Goal: Task Accomplishment & Management: Complete application form

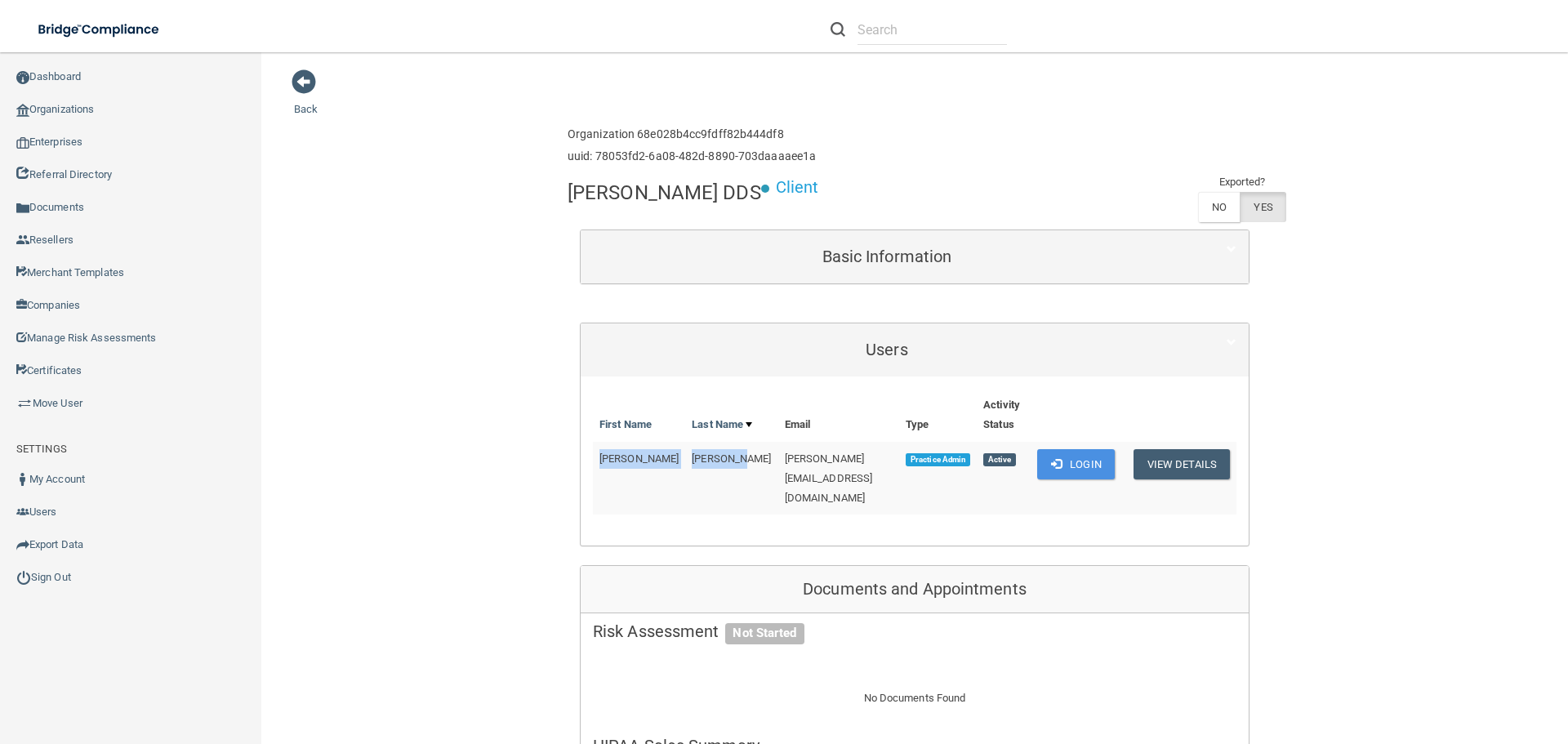
drag, startPoint x: 591, startPoint y: 457, endPoint x: 709, endPoint y: 462, distance: 118.1
click at [709, 462] on tr "[PERSON_NAME] [PERSON_NAME][EMAIL_ADDRESS][DOMAIN_NAME] Practice Admin Active L…" at bounding box center [915, 478] width 644 height 73
copy tr "[PERSON_NAME]"
click at [64, 114] on link "Organizations" at bounding box center [131, 109] width 262 height 33
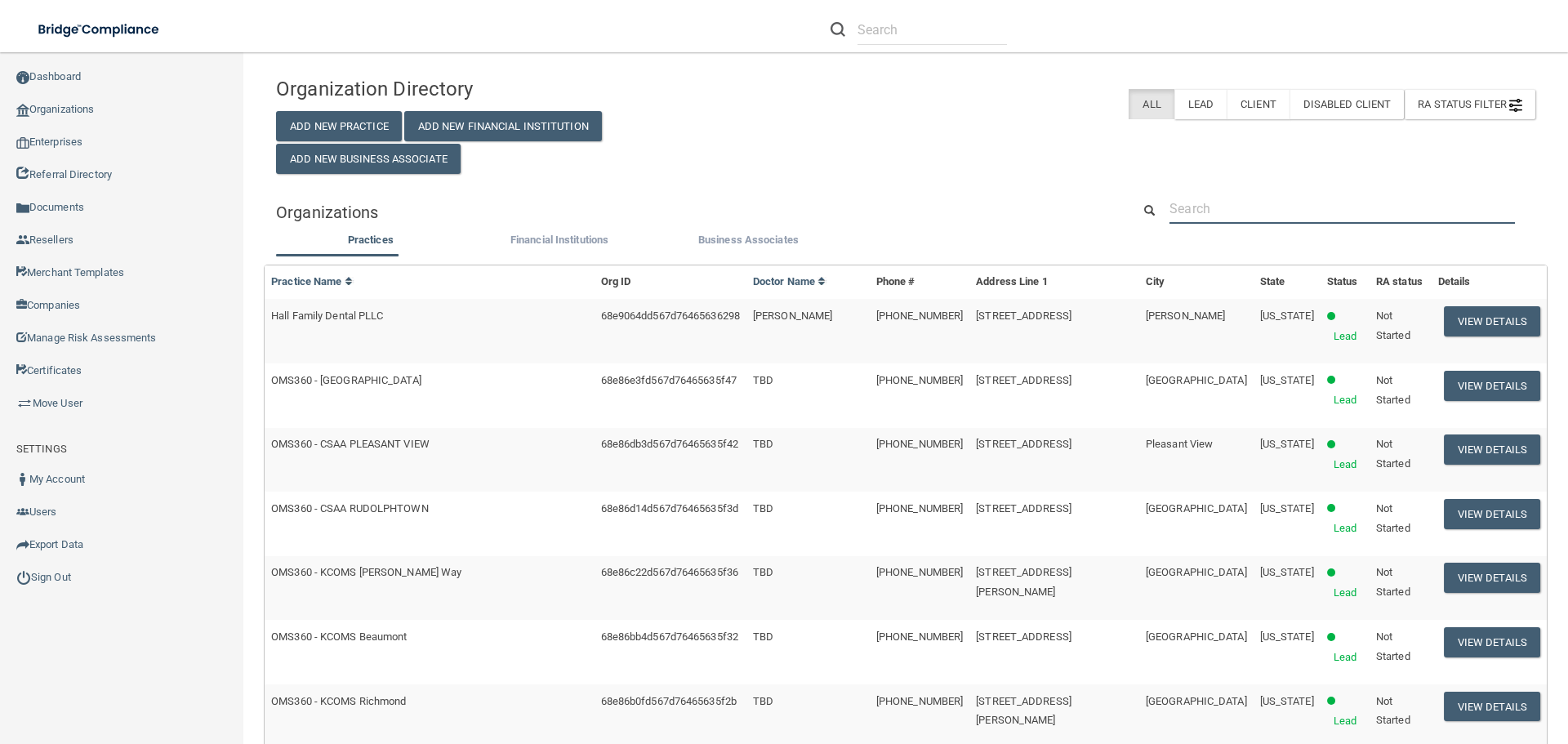
click at [1243, 202] on input "text" at bounding box center [1342, 209] width 346 height 31
paste input "Pine Creek Dental"
type input "Pine Creek Dental"
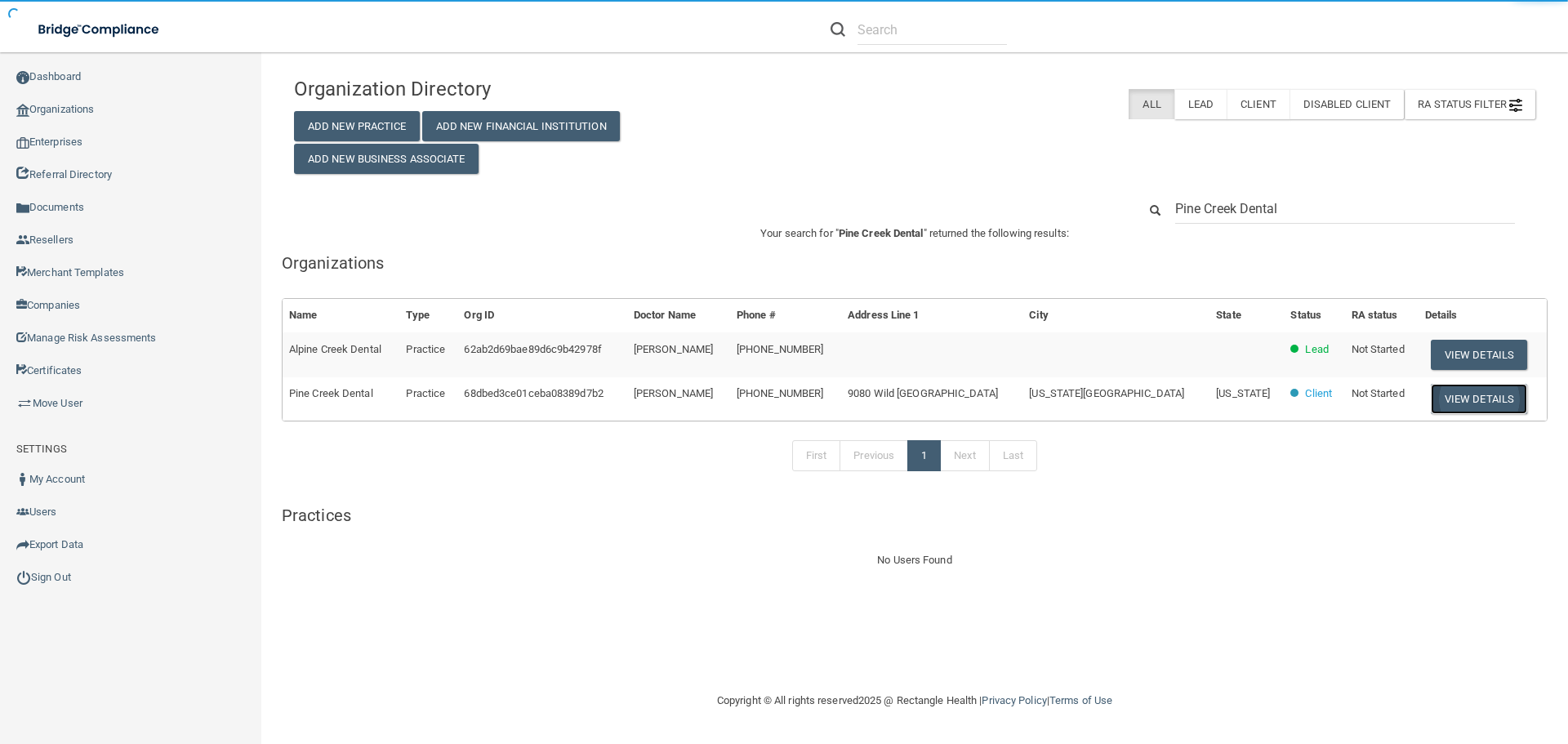
click at [1431, 393] on button "View Details" at bounding box center [1479, 399] width 97 height 31
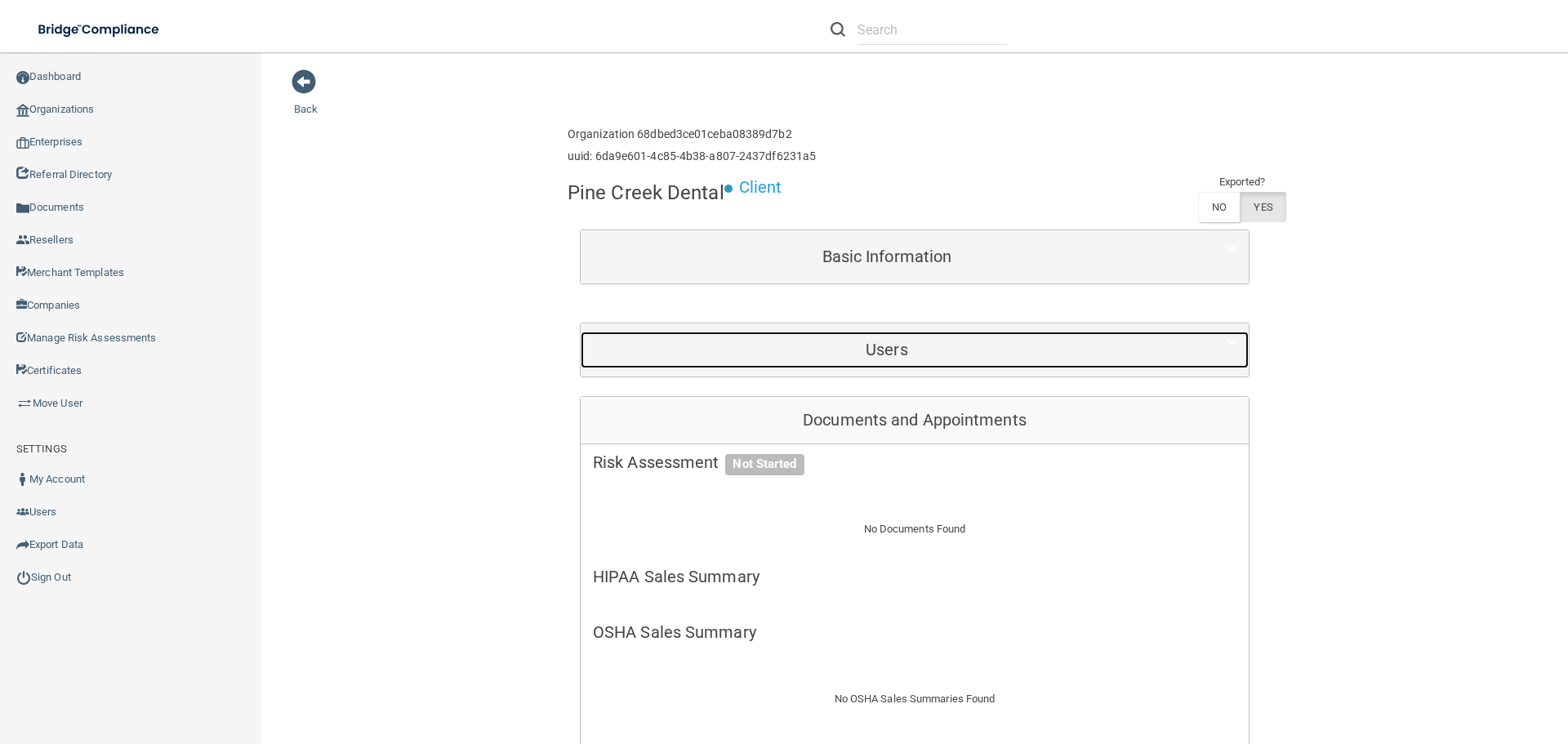
click at [895, 343] on h5 "Users" at bounding box center [887, 349] width 588 height 18
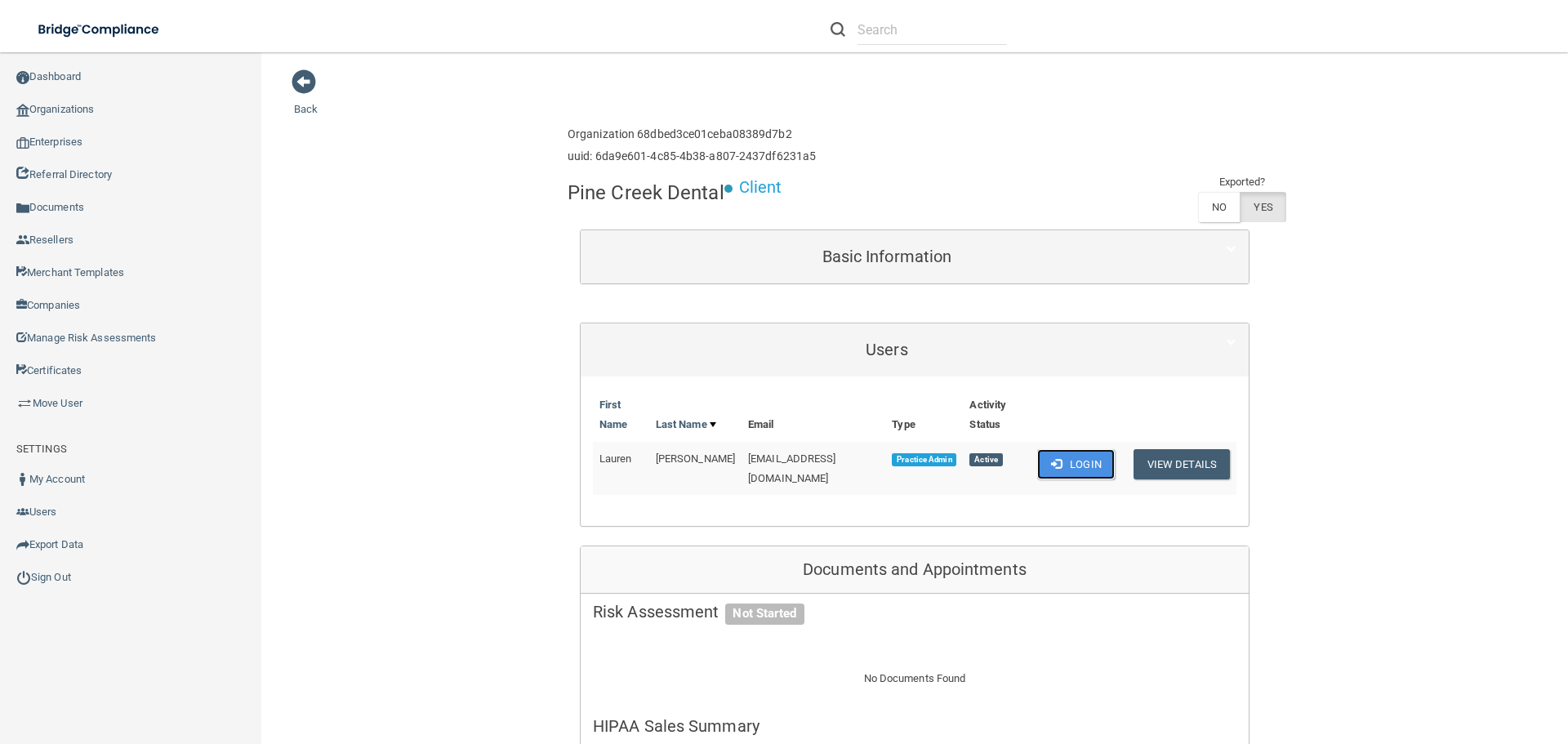
click at [1070, 462] on button "Login" at bounding box center [1076, 464] width 78 height 31
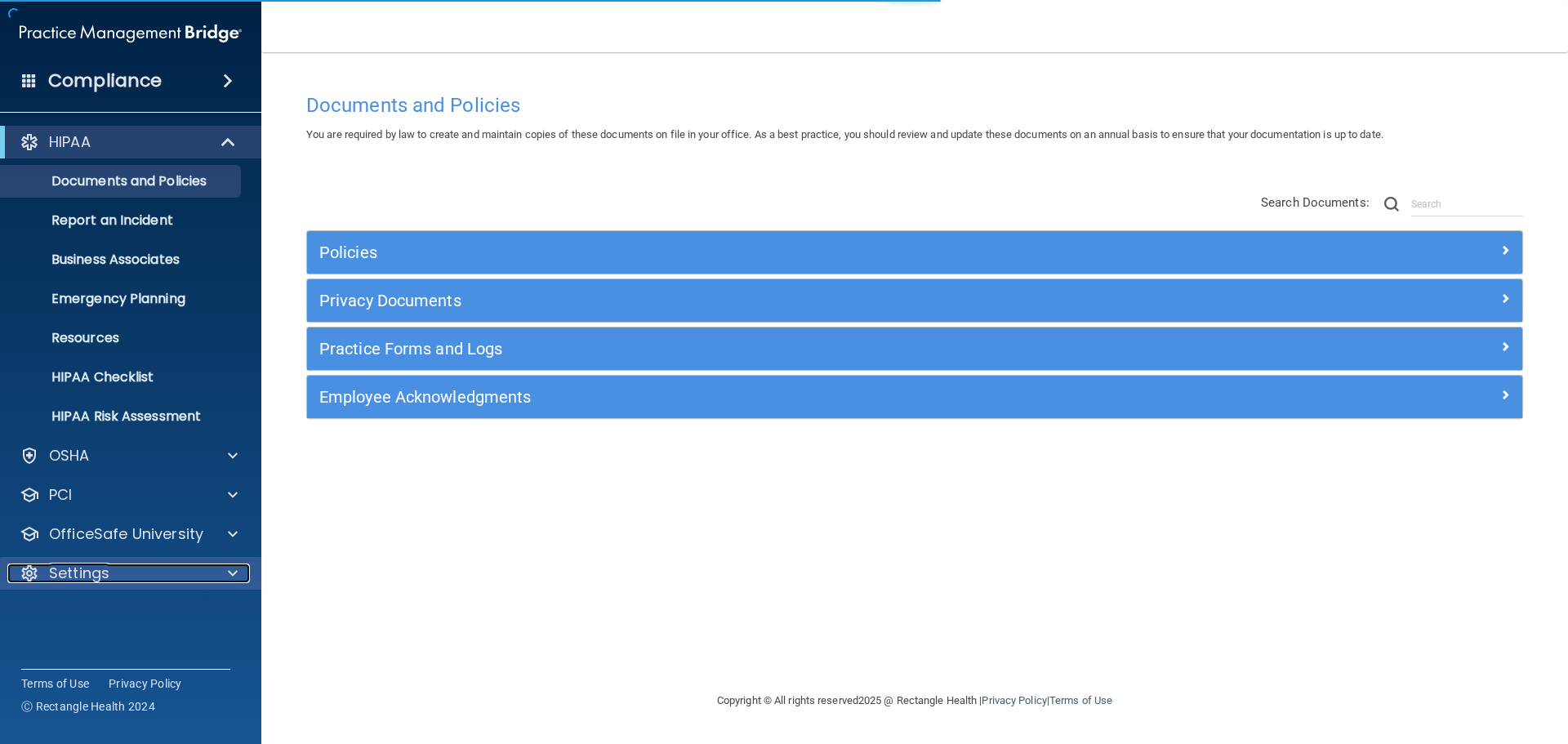
click at [154, 573] on div "Settings" at bounding box center [108, 573] width 202 height 19
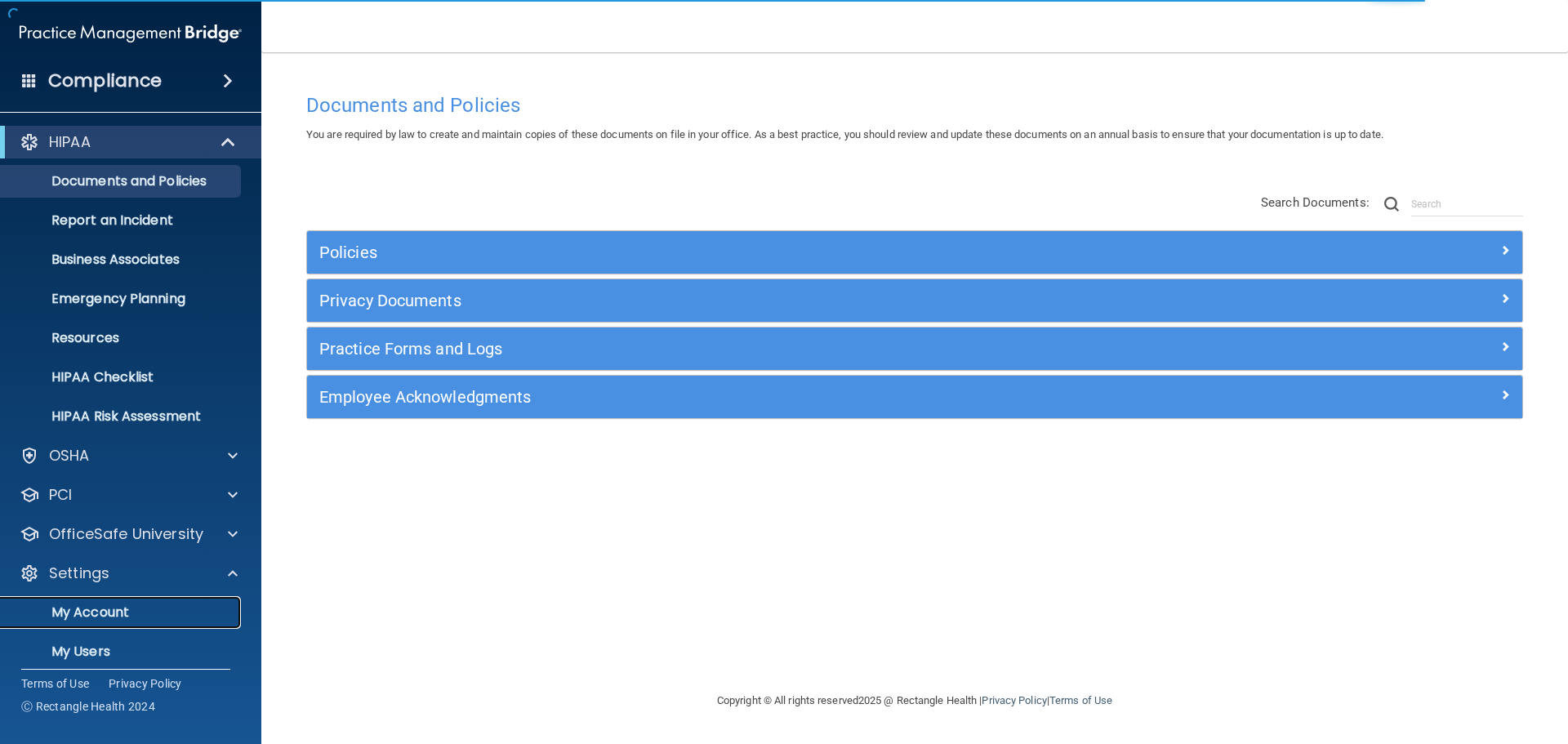
click at [182, 606] on p "My Account" at bounding box center [122, 612] width 223 height 16
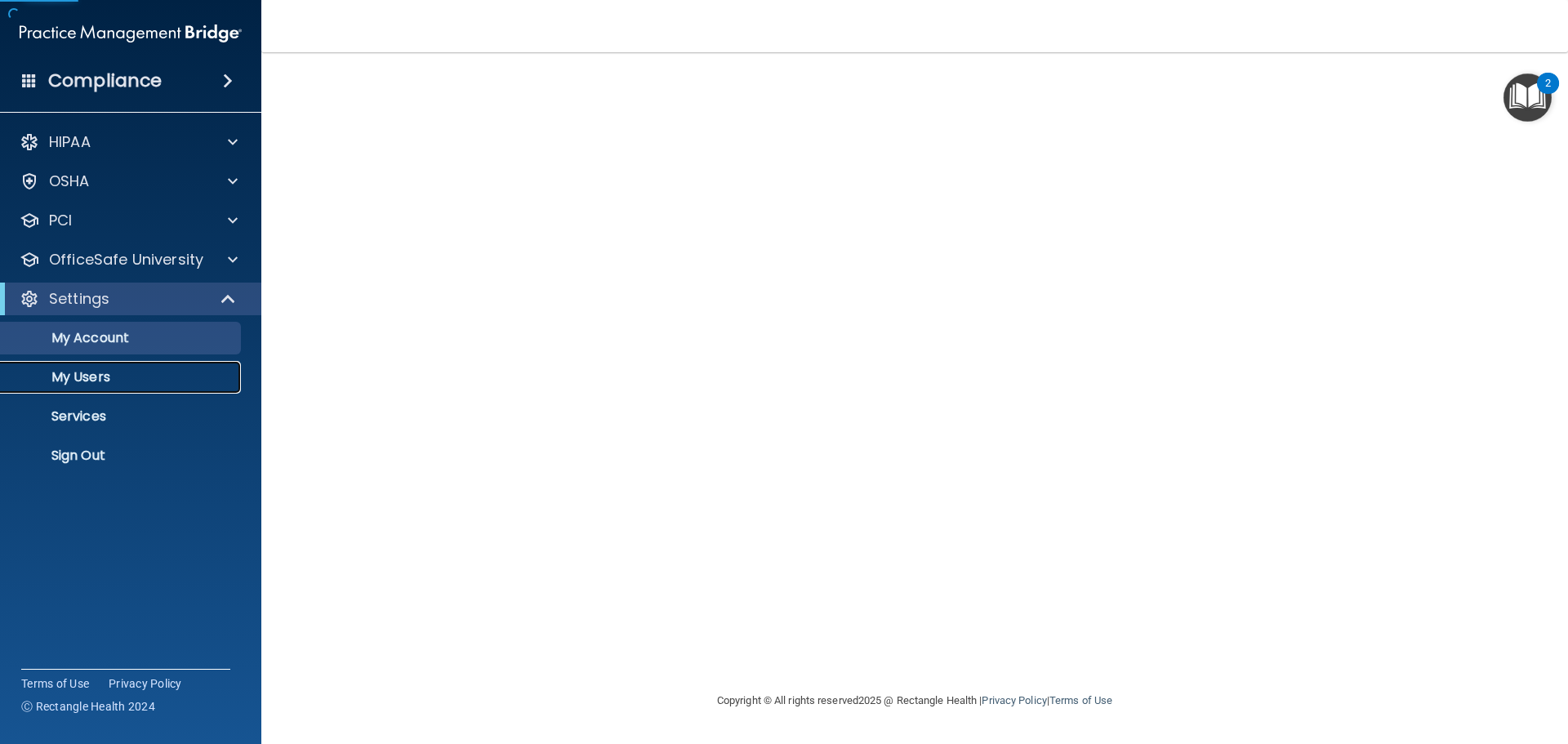
click at [114, 368] on link "My Users" at bounding box center [112, 377] width 258 height 33
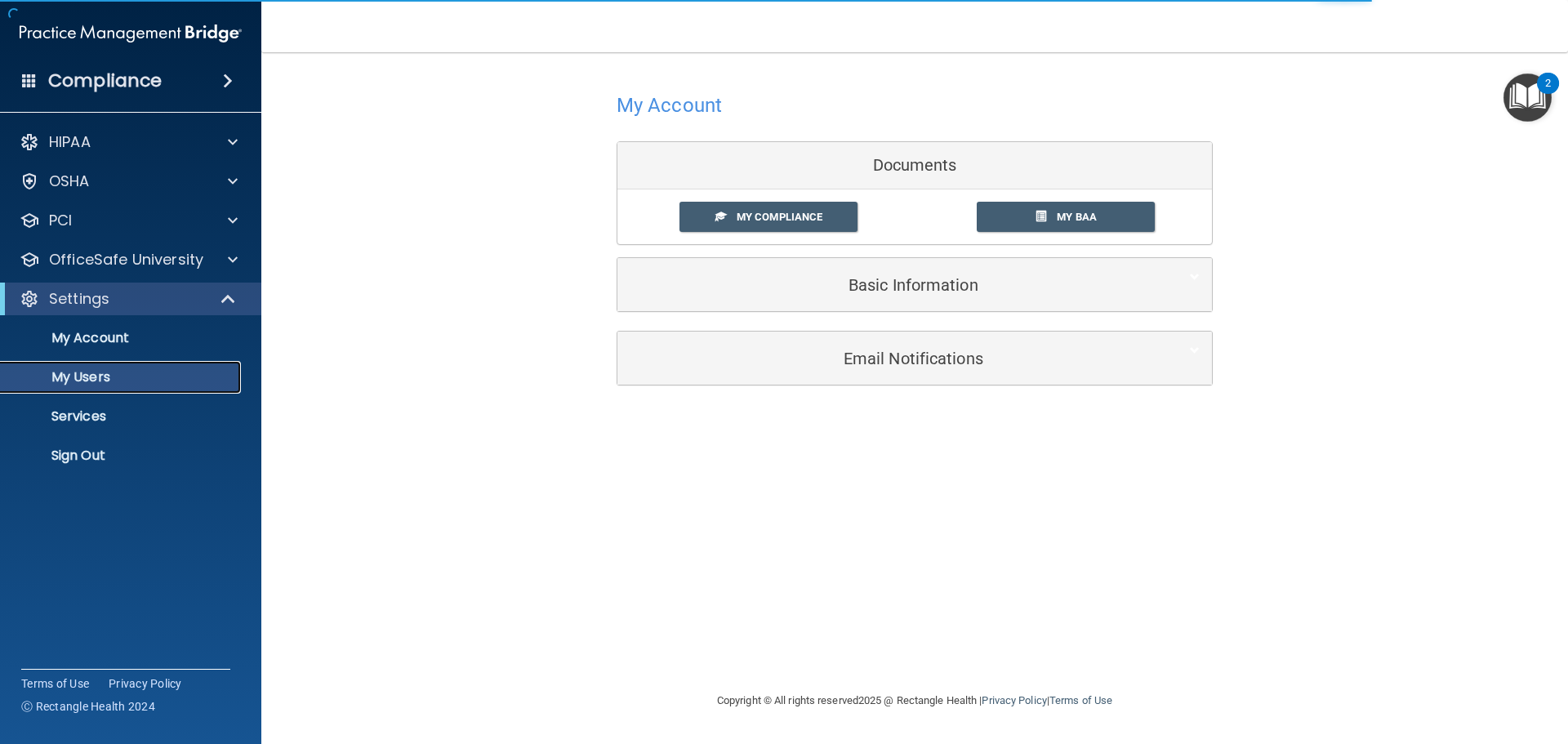
select select "20"
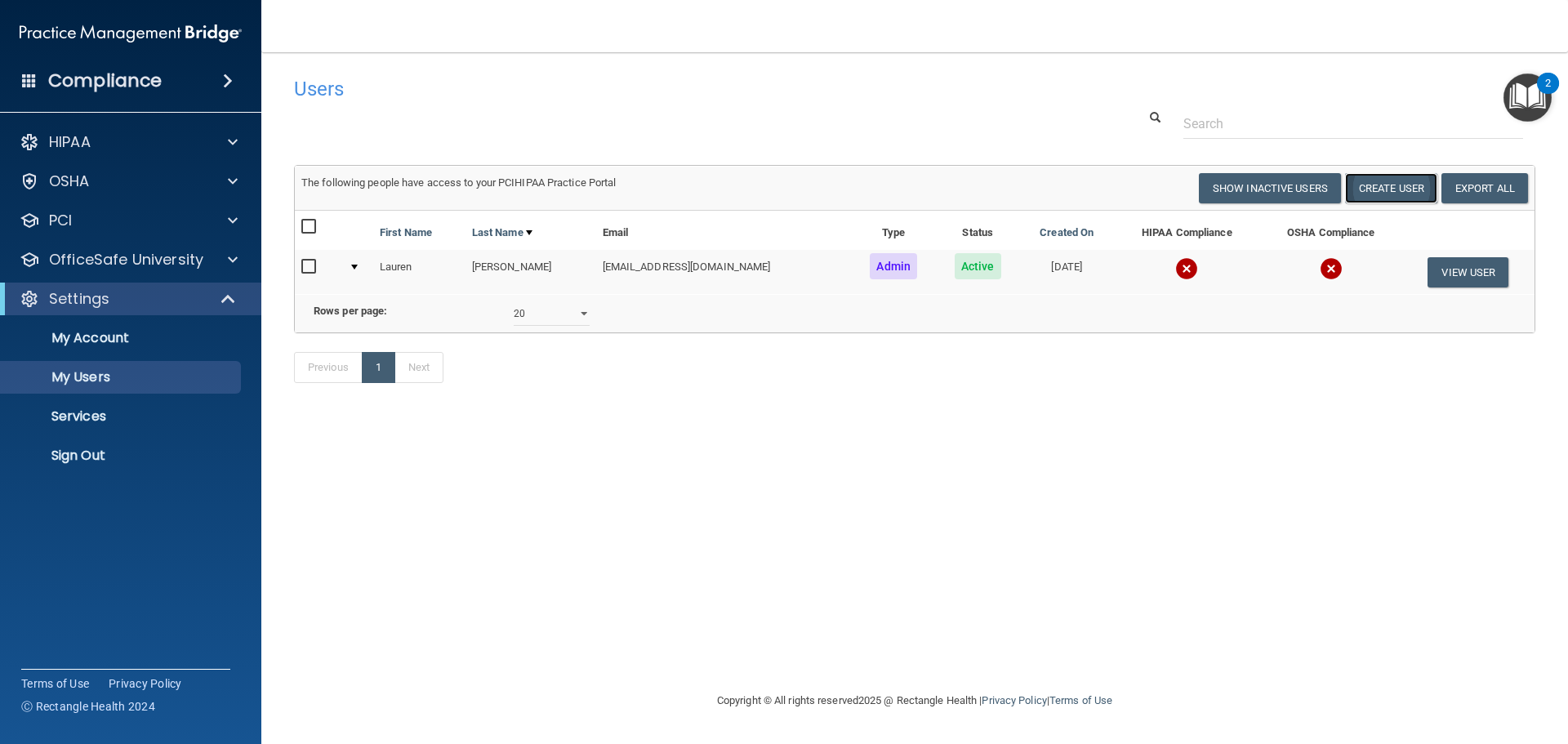
click at [1415, 185] on button "Create User" at bounding box center [1391, 189] width 92 height 31
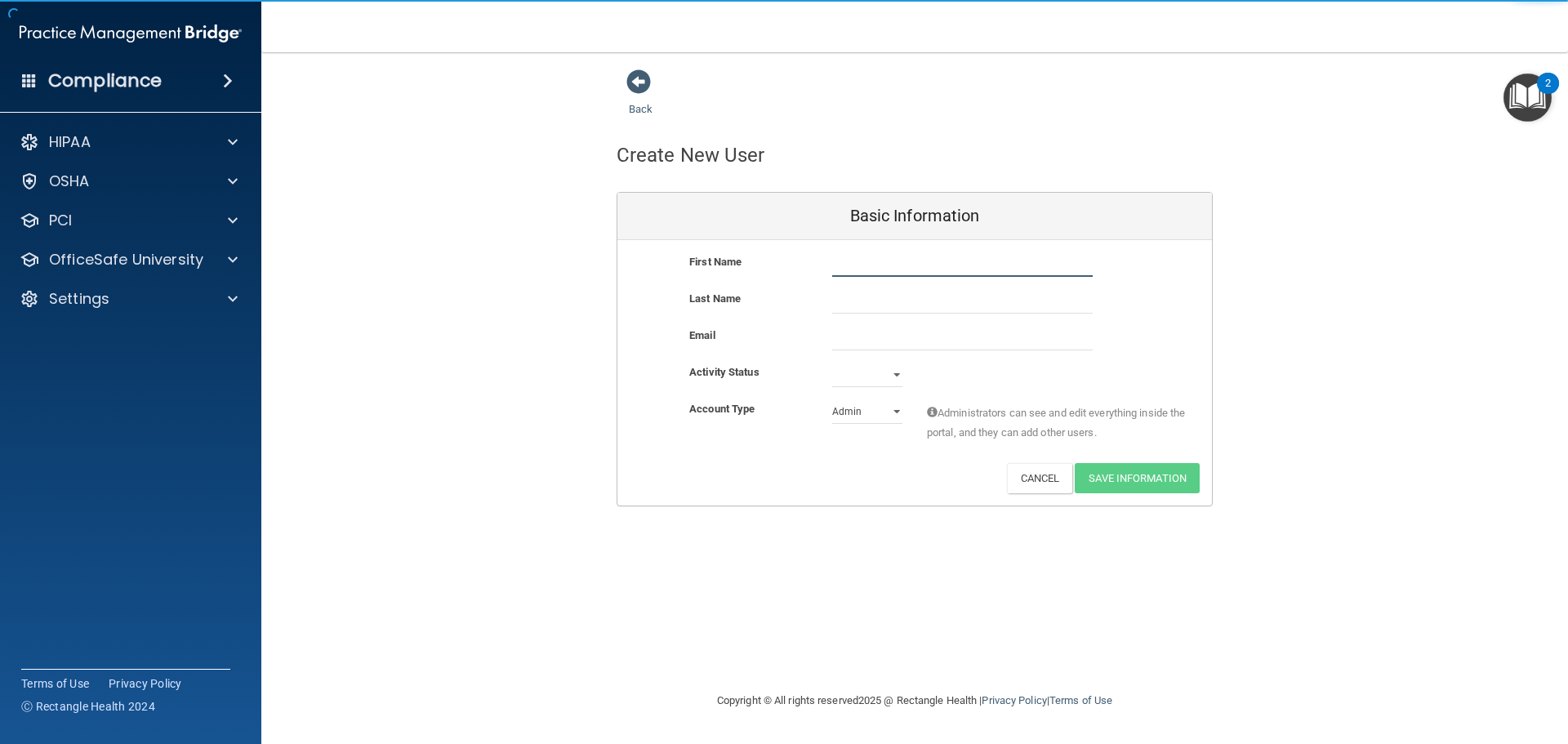
click at [867, 273] on input "text" at bounding box center [963, 264] width 261 height 25
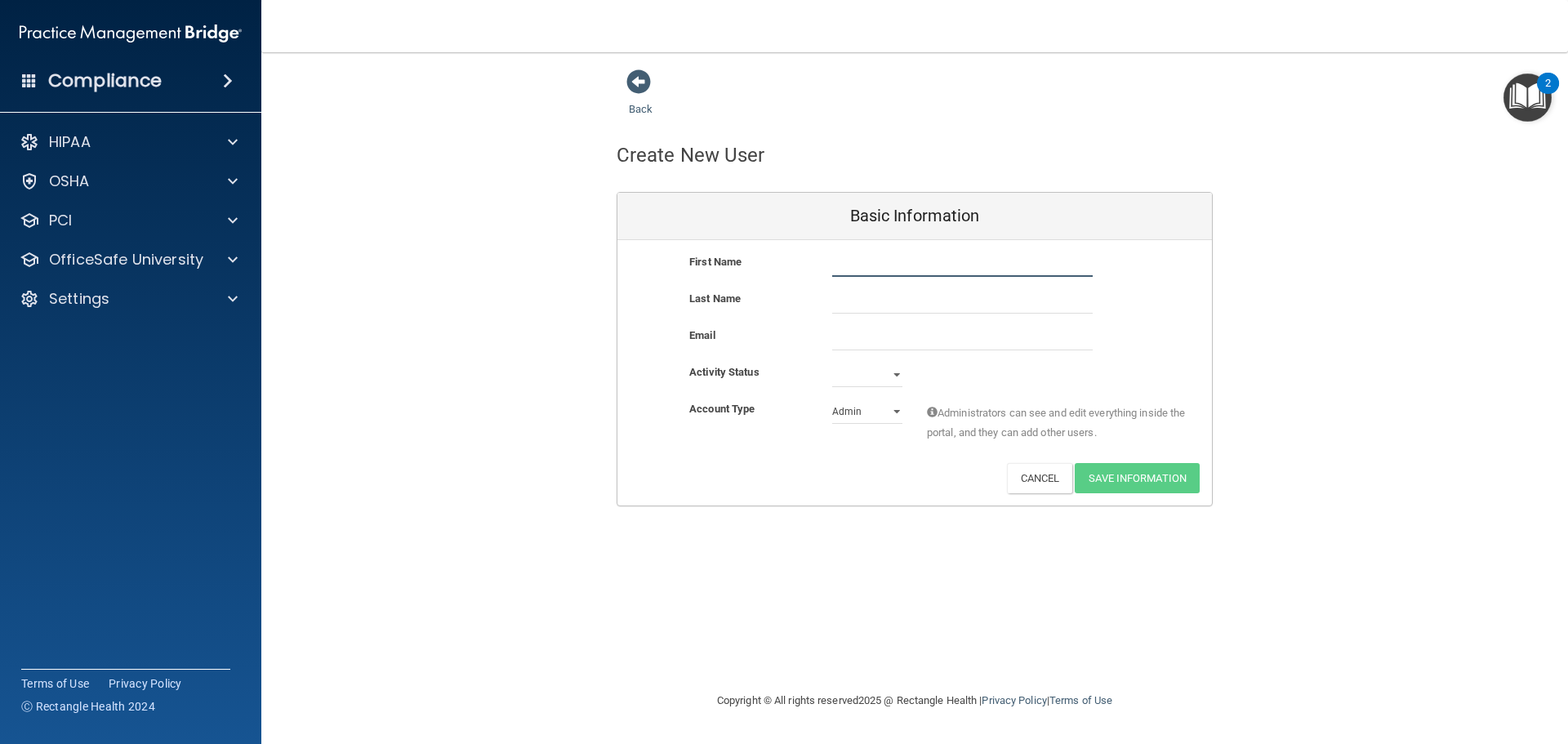
click at [877, 261] on input "text" at bounding box center [963, 264] width 261 height 25
paste input "719) 268-9400"
type input "719) 268-9400"
drag, startPoint x: 916, startPoint y: 259, endPoint x: 653, endPoint y: 252, distance: 263.1
click at [653, 252] on div "First Name 719) 268-9400 719) 268-9400" at bounding box center [915, 264] width 595 height 25
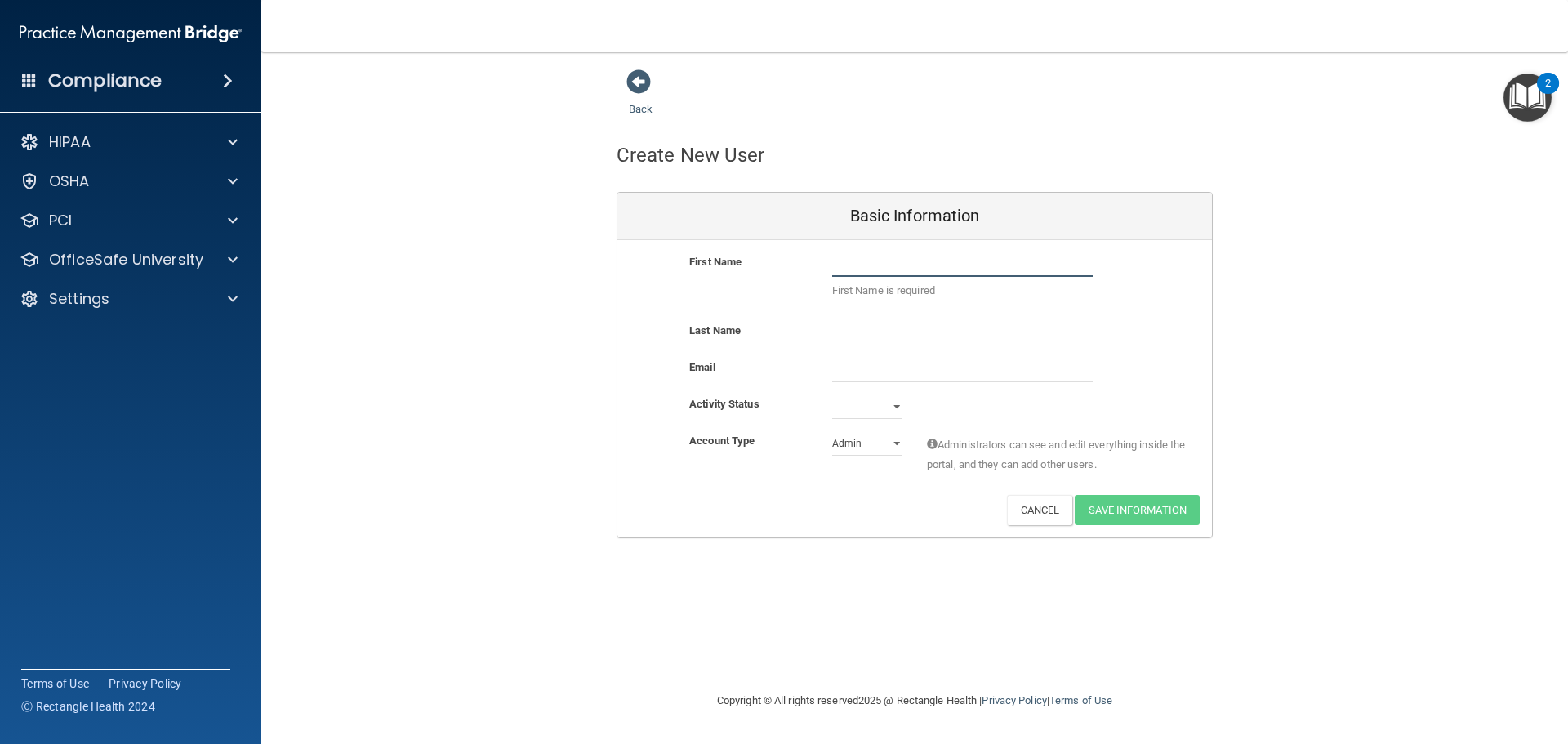
paste input "Lynae"
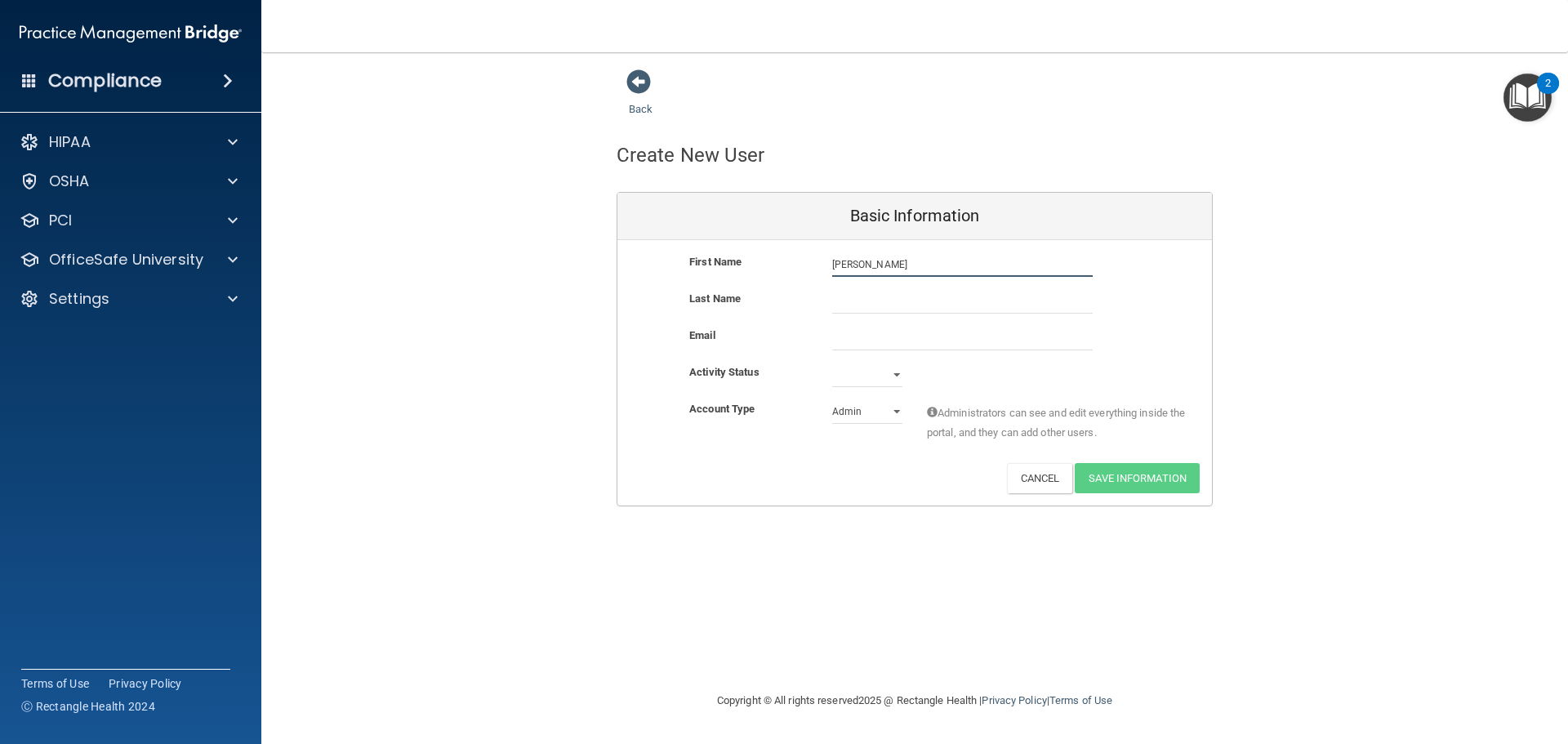
type input "Lynae"
click at [875, 294] on input "text" at bounding box center [963, 302] width 261 height 25
click at [851, 330] on input "email" at bounding box center [963, 338] width 261 height 25
click at [849, 297] on input "text" at bounding box center [963, 302] width 261 height 25
click at [862, 336] on input "email" at bounding box center [963, 338] width 261 height 25
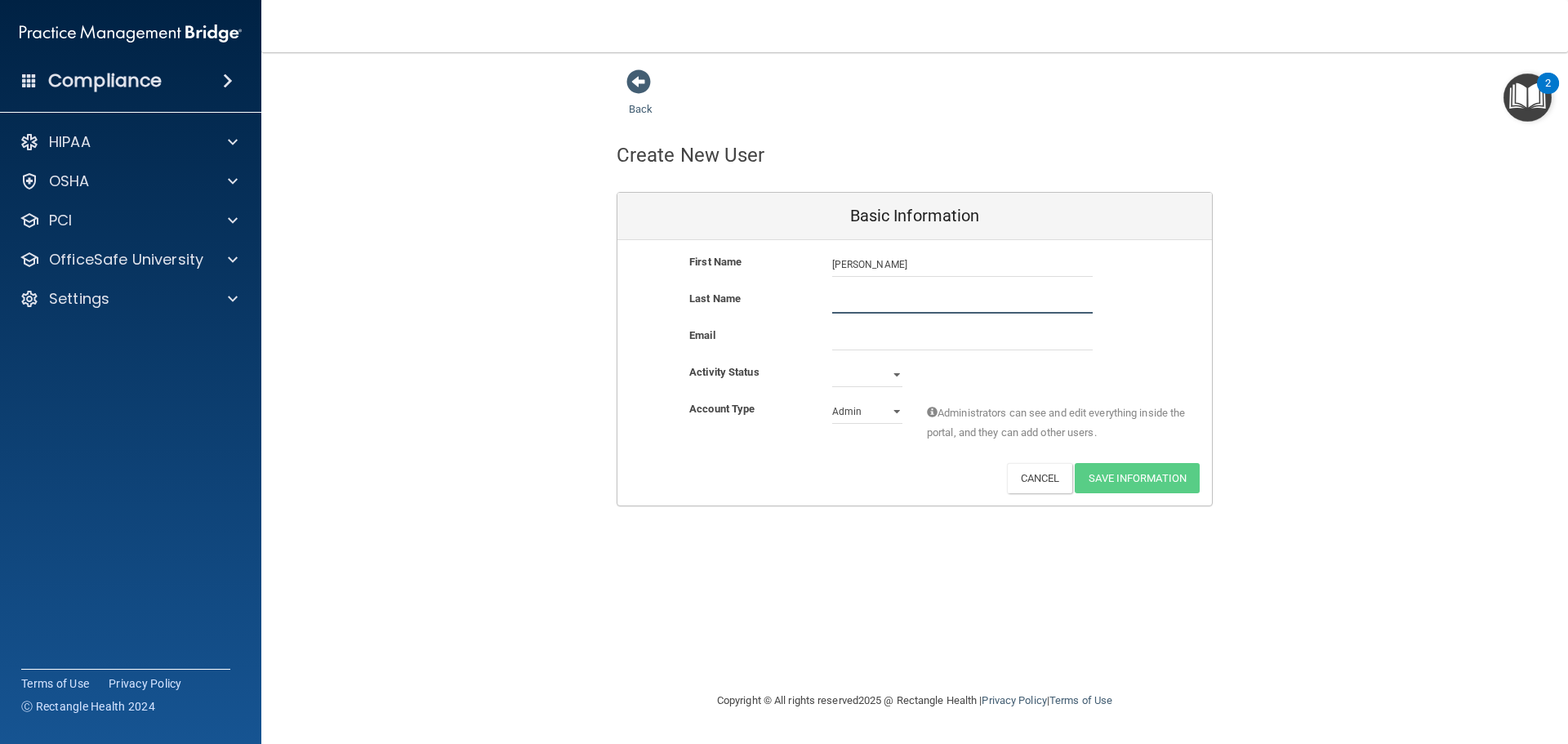
click at [890, 307] on input "text" at bounding box center [963, 302] width 261 height 25
click at [860, 327] on input "email" at bounding box center [963, 338] width 261 height 25
paste input "thefrontdesk@pinecreekdental.com"
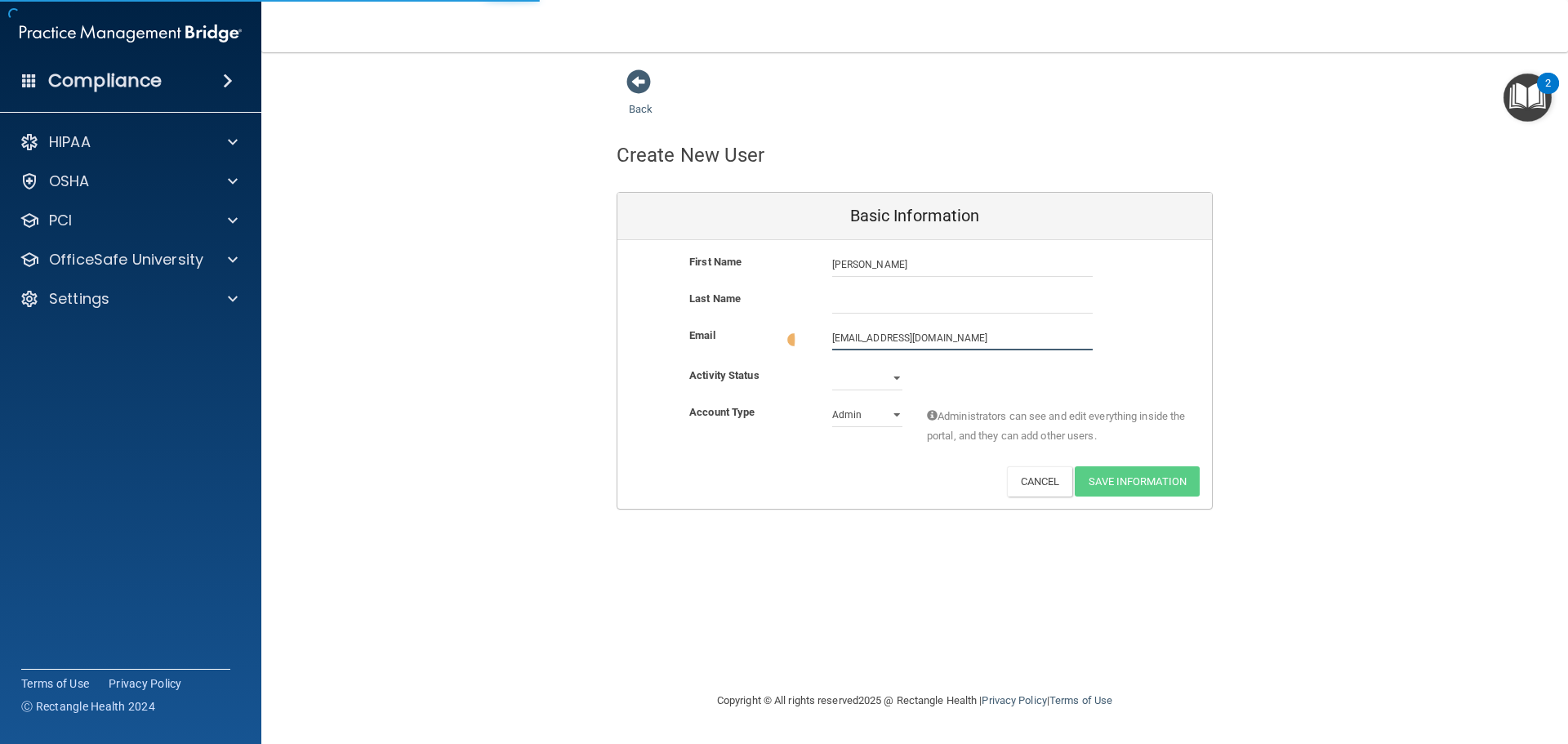
type input "thefrontdesk@pinecreekdental.com"
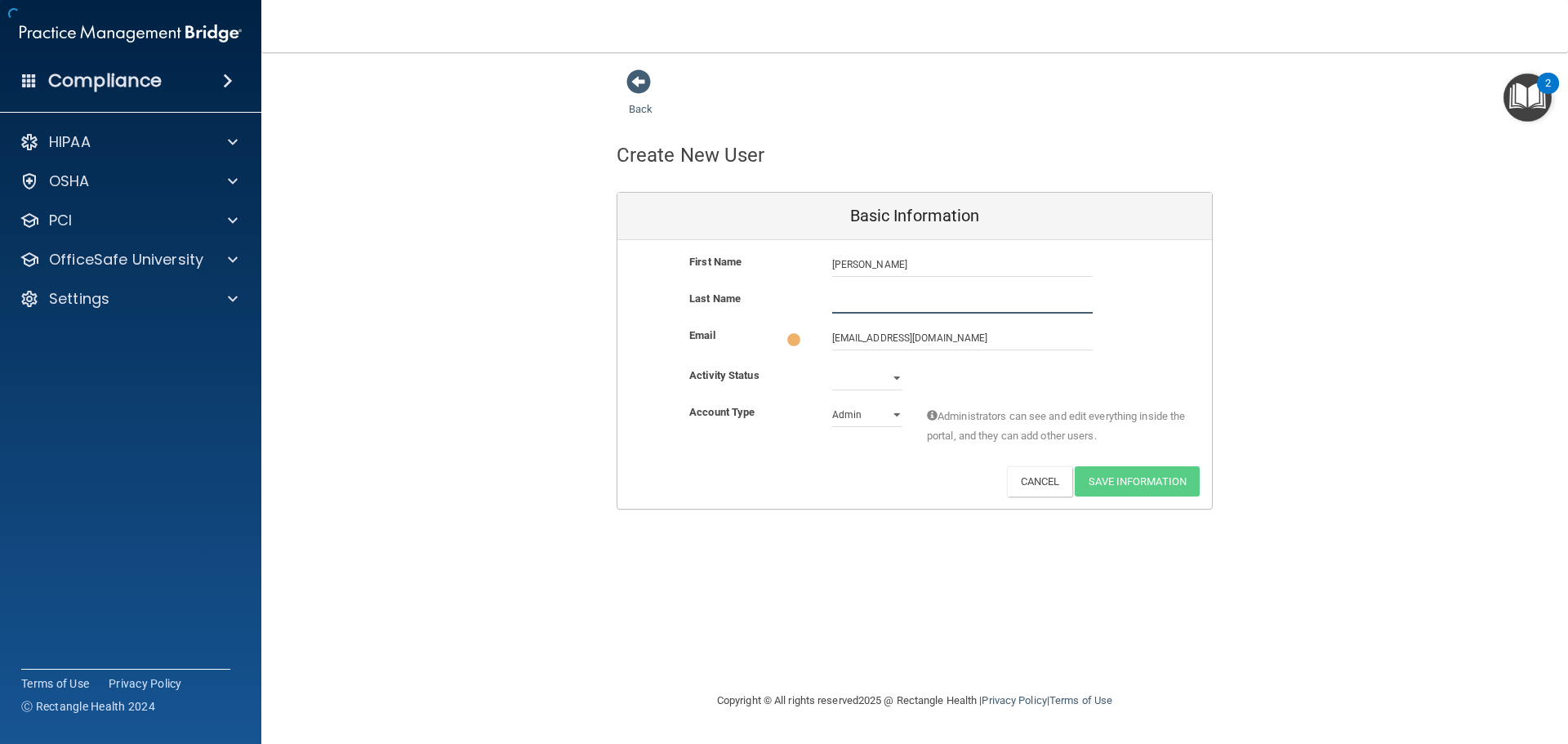
click at [869, 293] on input "text" at bounding box center [963, 302] width 261 height 25
paste input "Brewer"
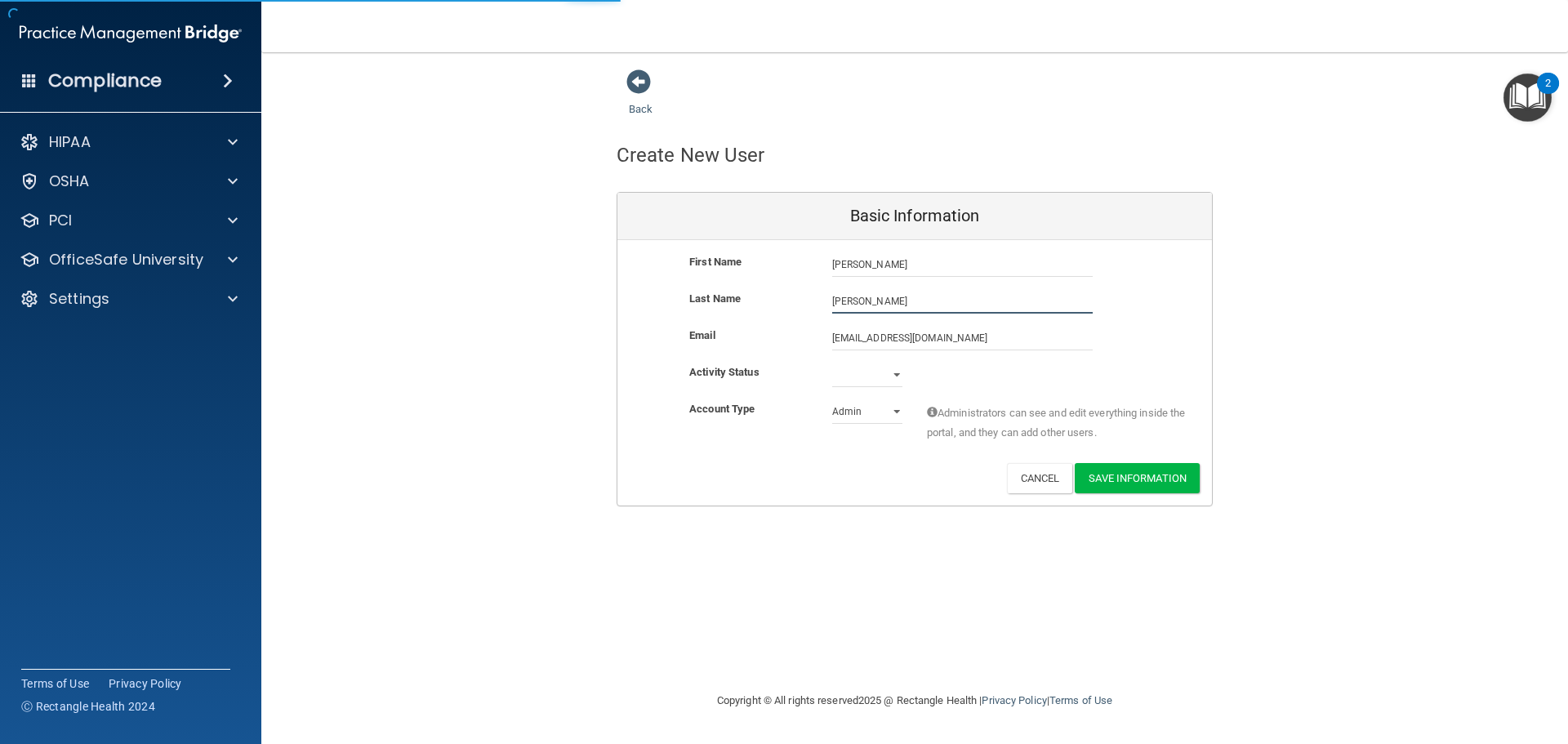
type input "Brewer"
click at [873, 372] on select "Active Inactive" at bounding box center [867, 375] width 70 height 25
select select "active"
click at [832, 363] on select "Active Inactive" at bounding box center [867, 375] width 70 height 25
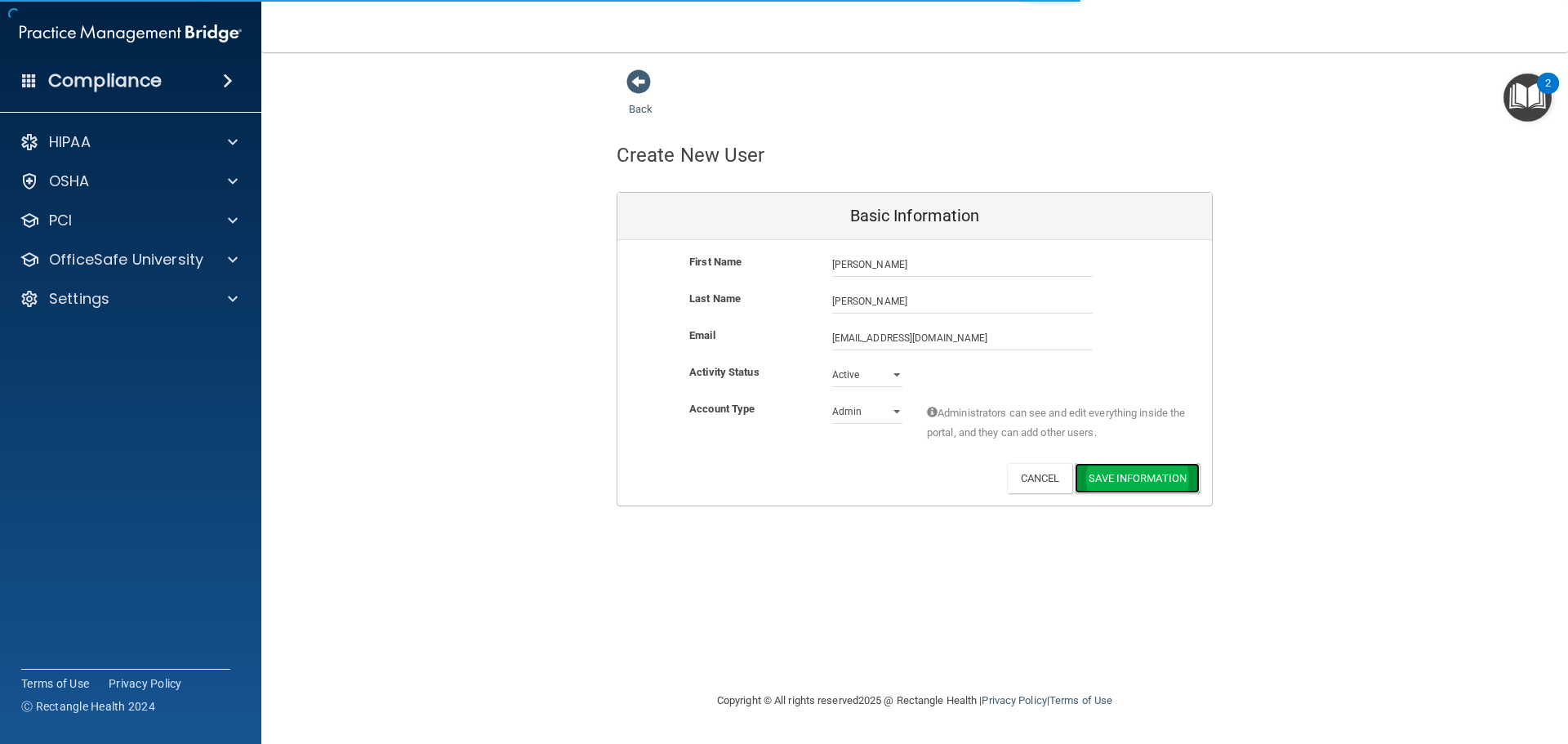
click at [1141, 475] on button "Save Information" at bounding box center [1137, 478] width 125 height 31
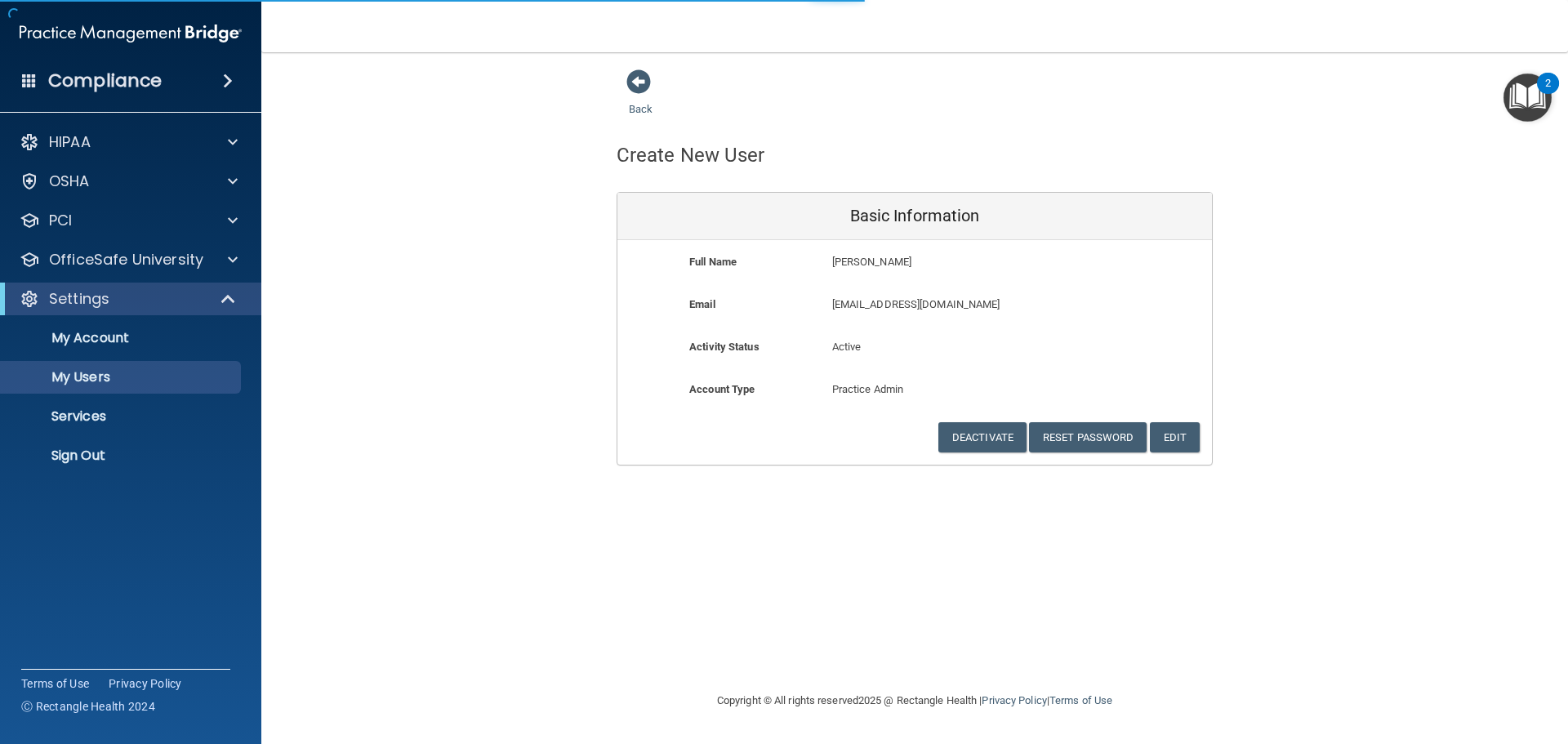
select select "20"
